Goal: Find contact information: Find contact information

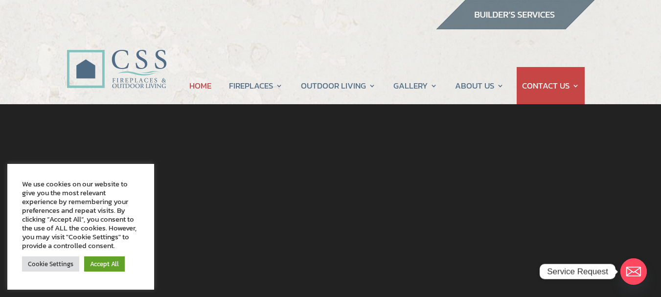
click at [522, 67] on link "CONTACT US" at bounding box center [550, 85] width 57 height 37
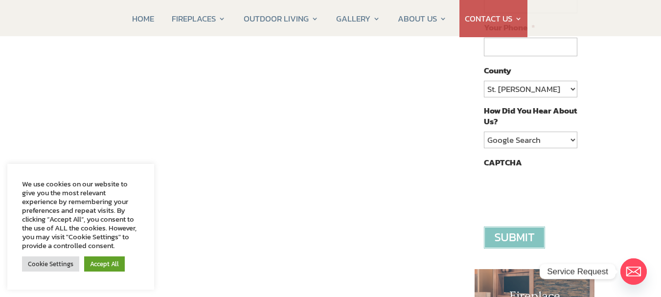
scroll to position [245, 0]
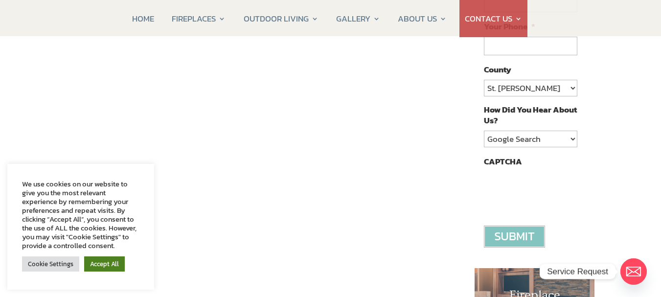
click at [90, 260] on link "Accept All" at bounding box center [104, 263] width 41 height 15
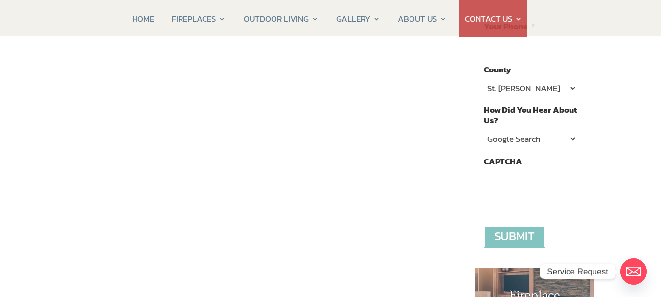
click at [75, 151] on div "Contact CSS Fireplaces & Outdoor Living (New company created by the owners of C…" at bounding box center [263, 200] width 392 height 606
click at [61, 214] on div "Contact CSS Fireplaces & Outdoor Living (New company created by the owners of C…" at bounding box center [330, 252] width 661 height 784
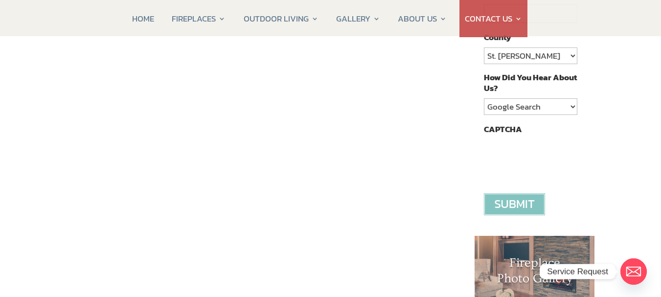
scroll to position [342, 0]
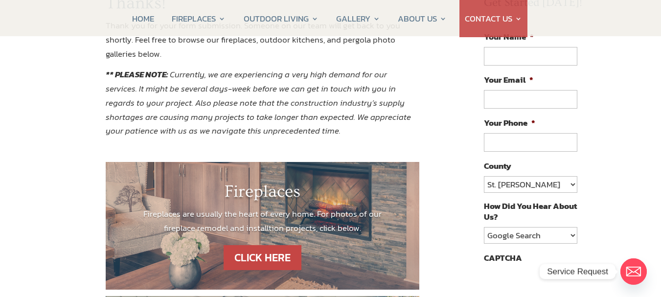
scroll to position [196, 0]
